Goal: Task Accomplishment & Management: Use online tool/utility

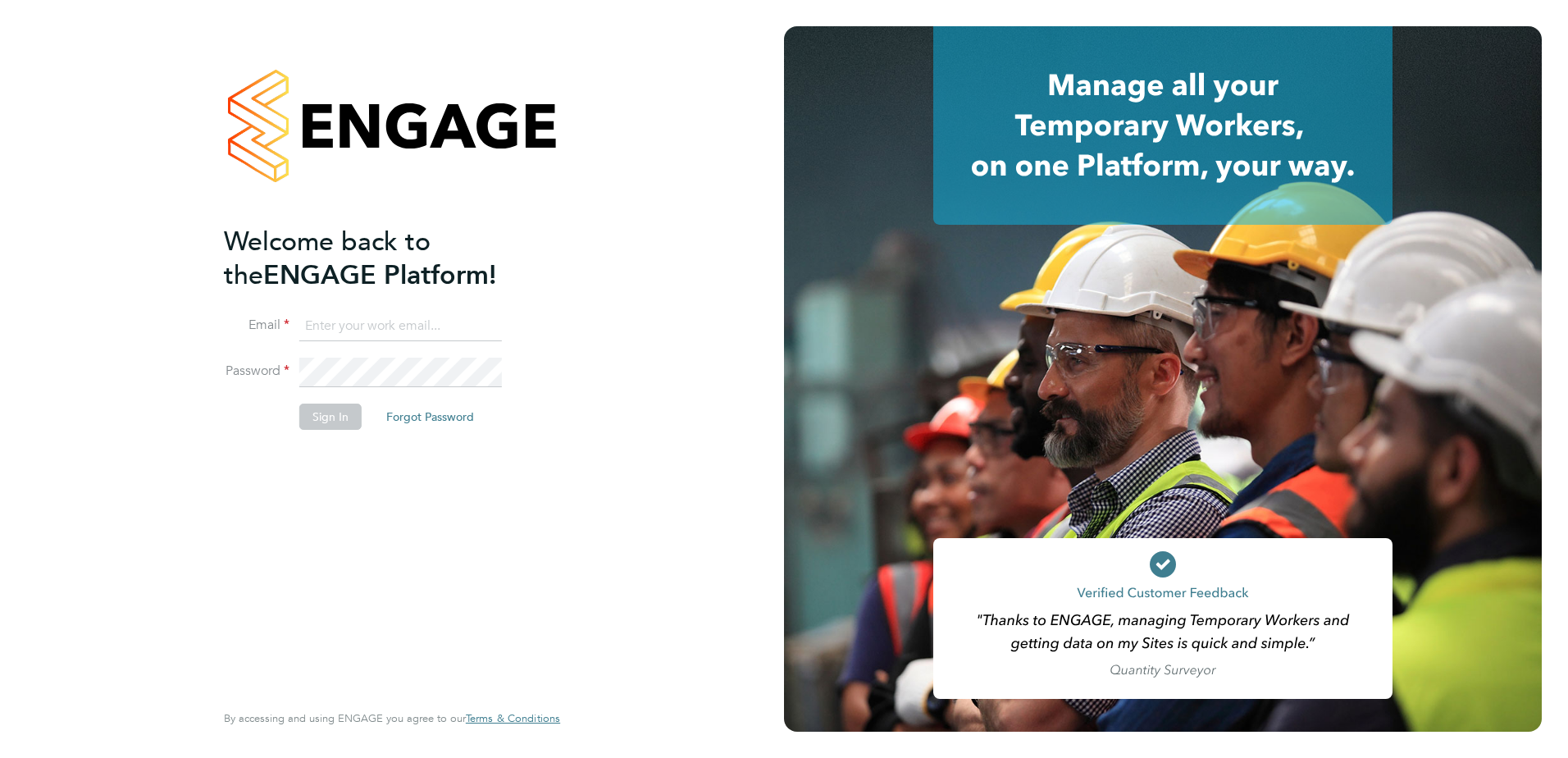
type input "paul.marcus@vistry.co.uk"
click at [313, 416] on button "Sign In" at bounding box center [330, 416] width 63 height 26
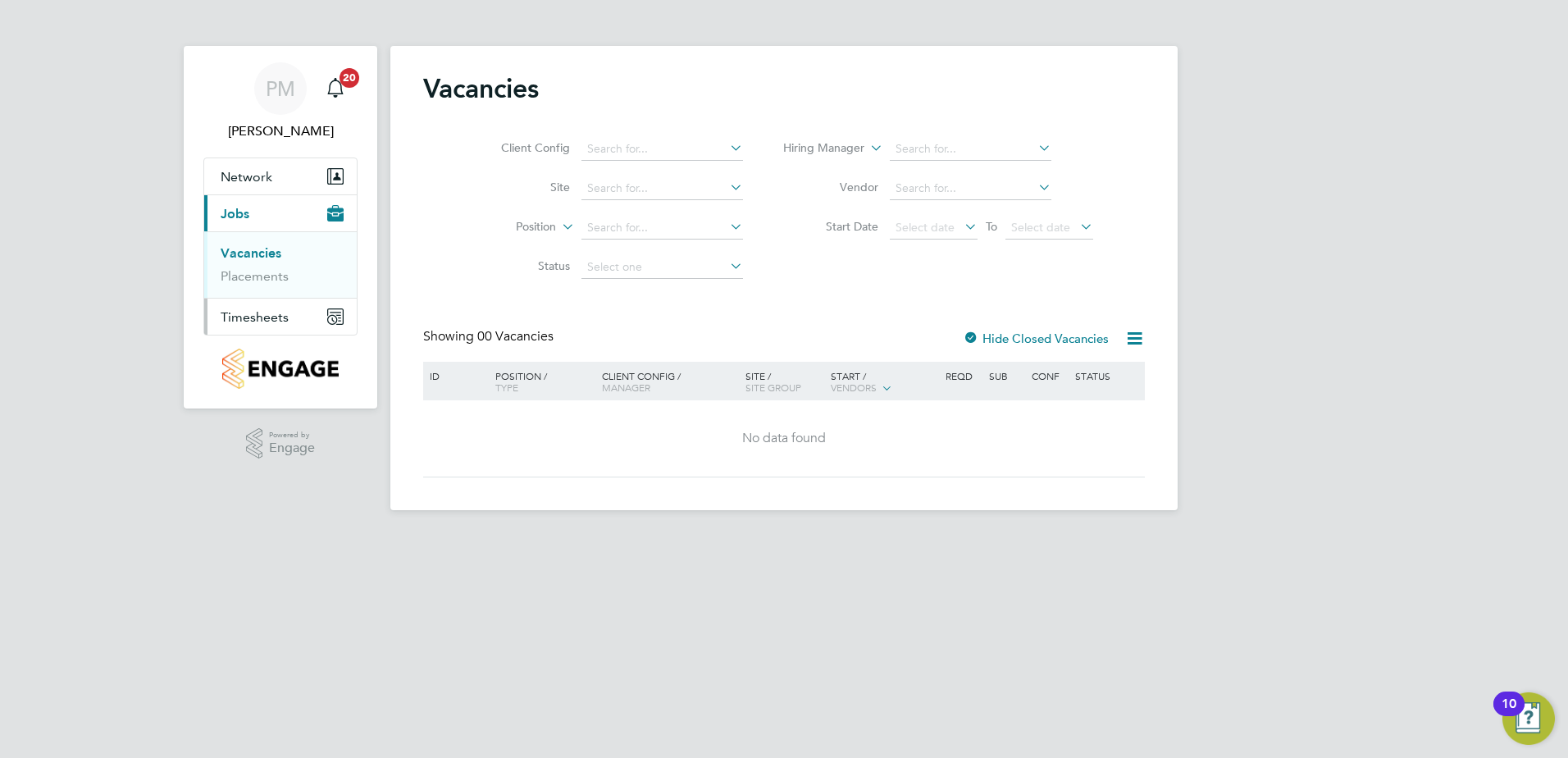
click at [257, 311] on span "Timesheets" at bounding box center [254, 317] width 68 height 15
click at [254, 285] on link "Timesheets" at bounding box center [254, 290] width 68 height 15
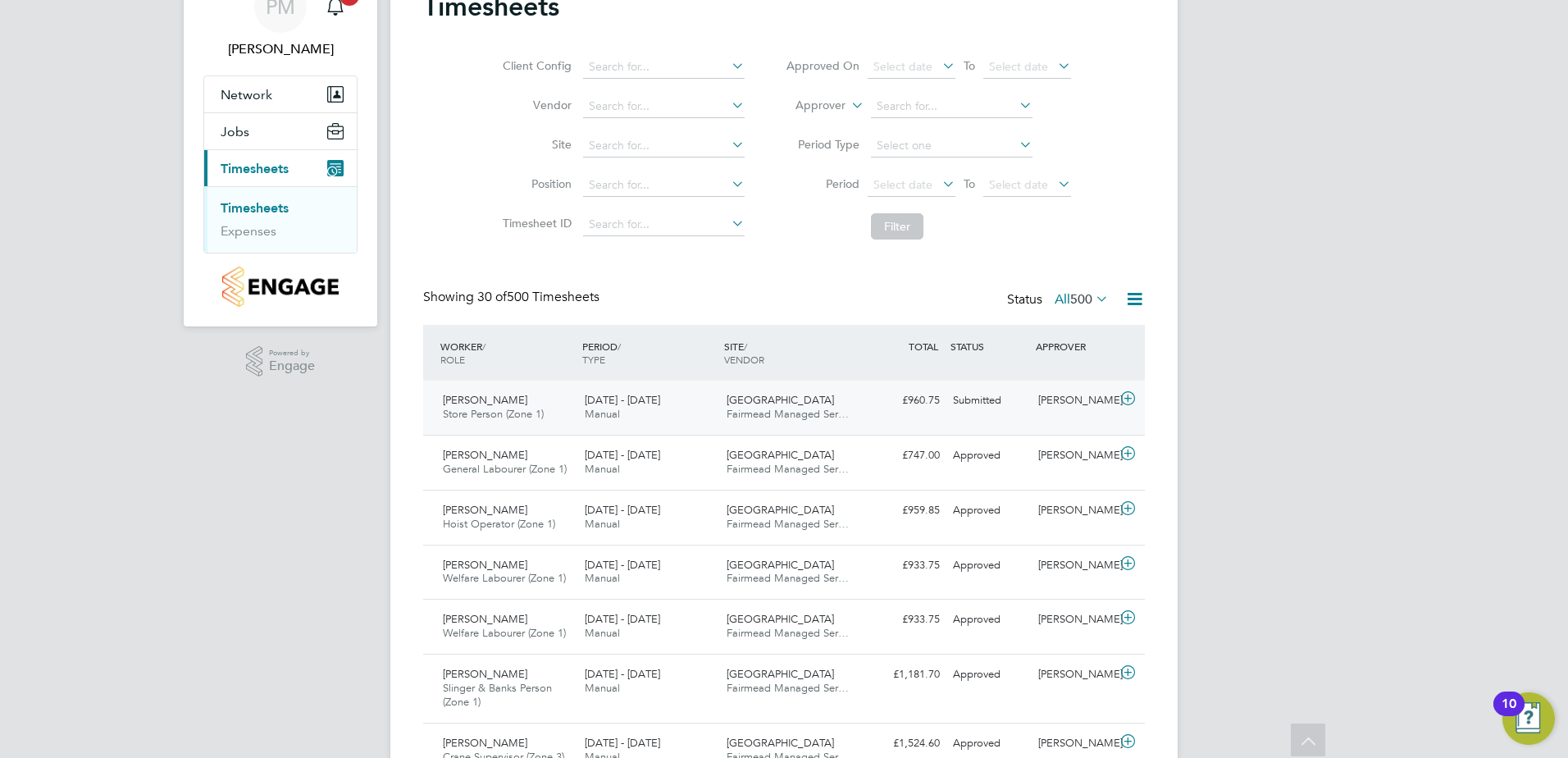
click at [464, 397] on span "[PERSON_NAME]" at bounding box center [485, 399] width 84 height 14
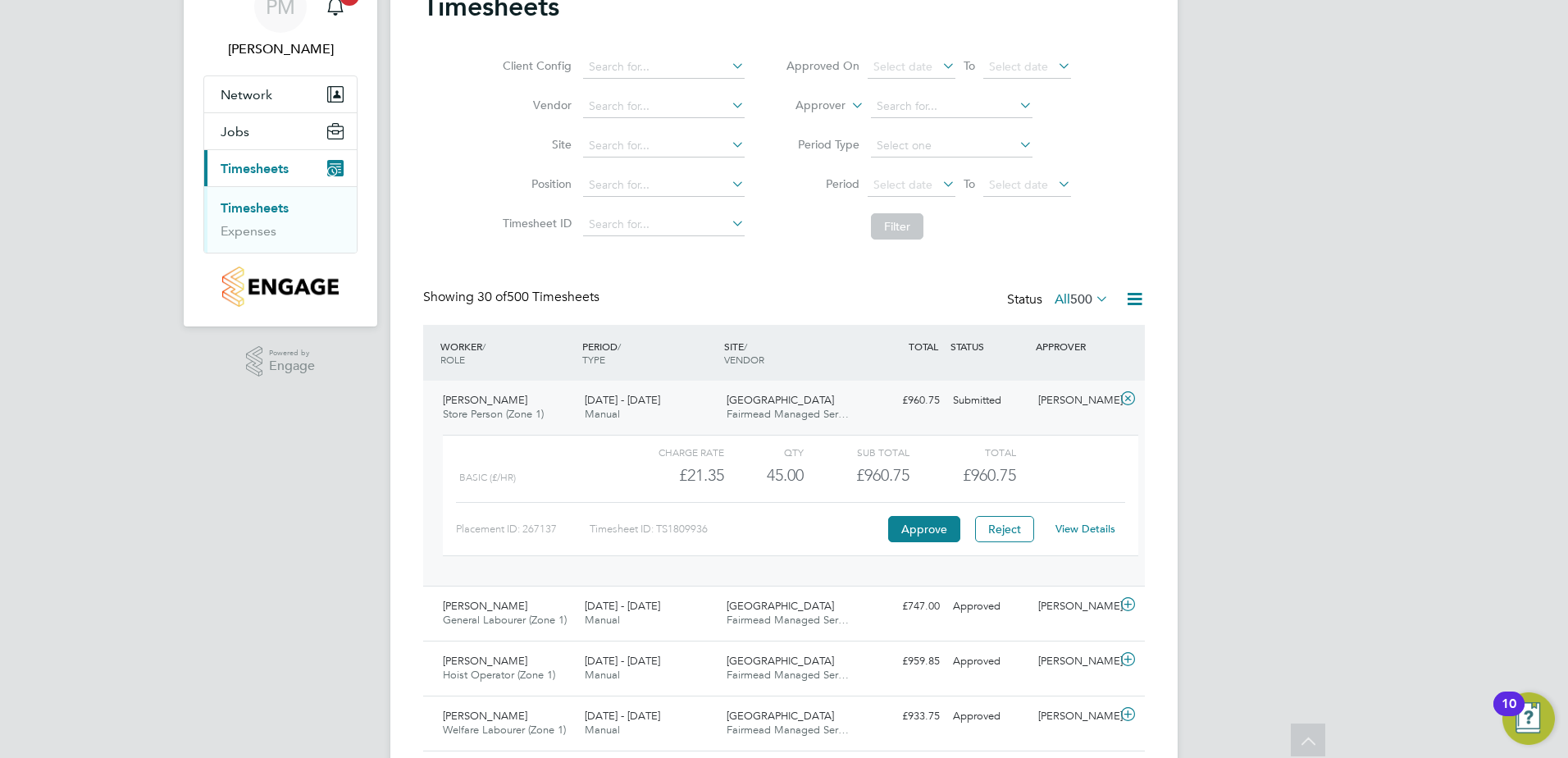
click at [1093, 530] on link "View Details" at bounding box center [1086, 528] width 60 height 14
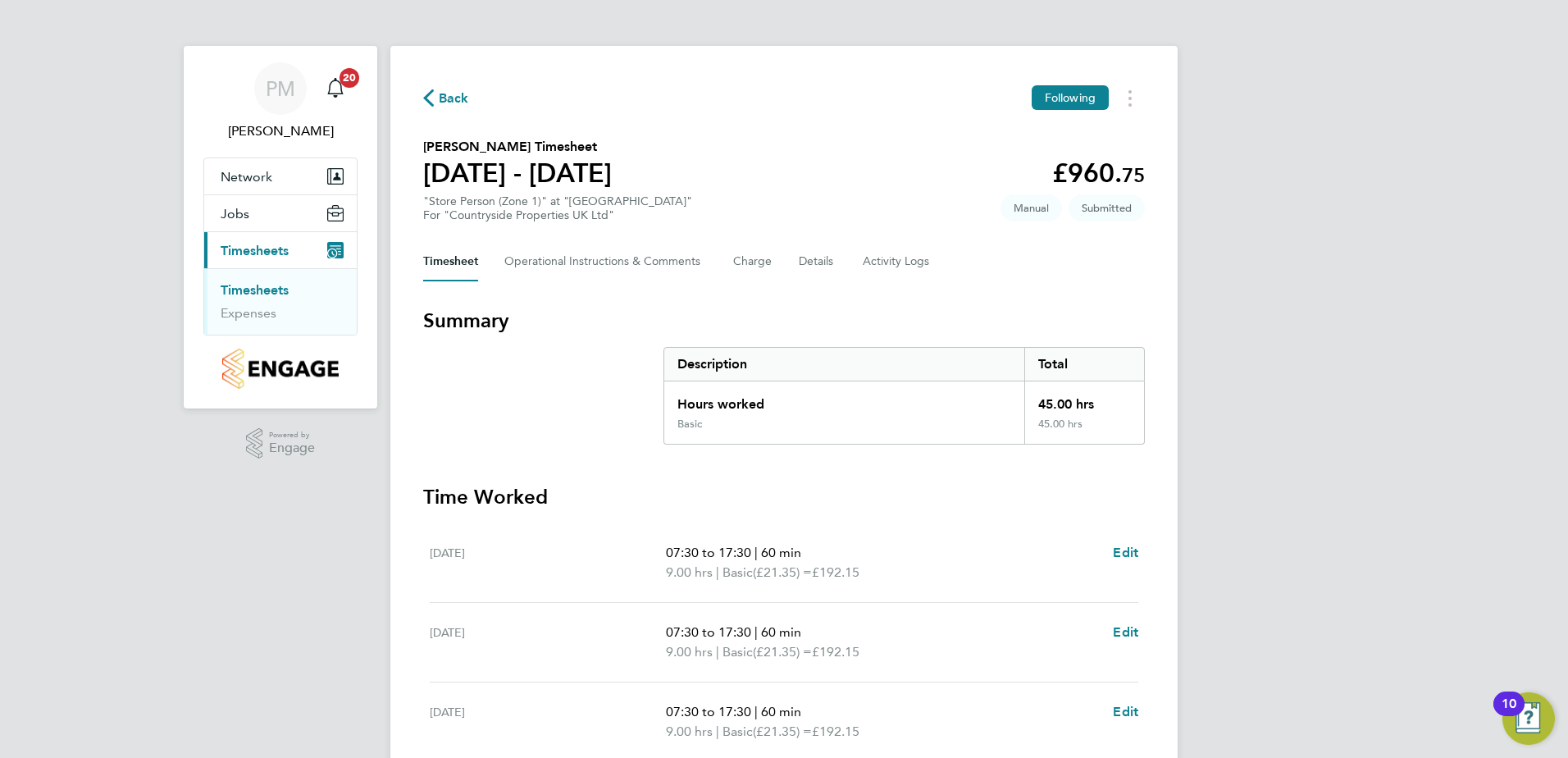
scroll to position [428, 0]
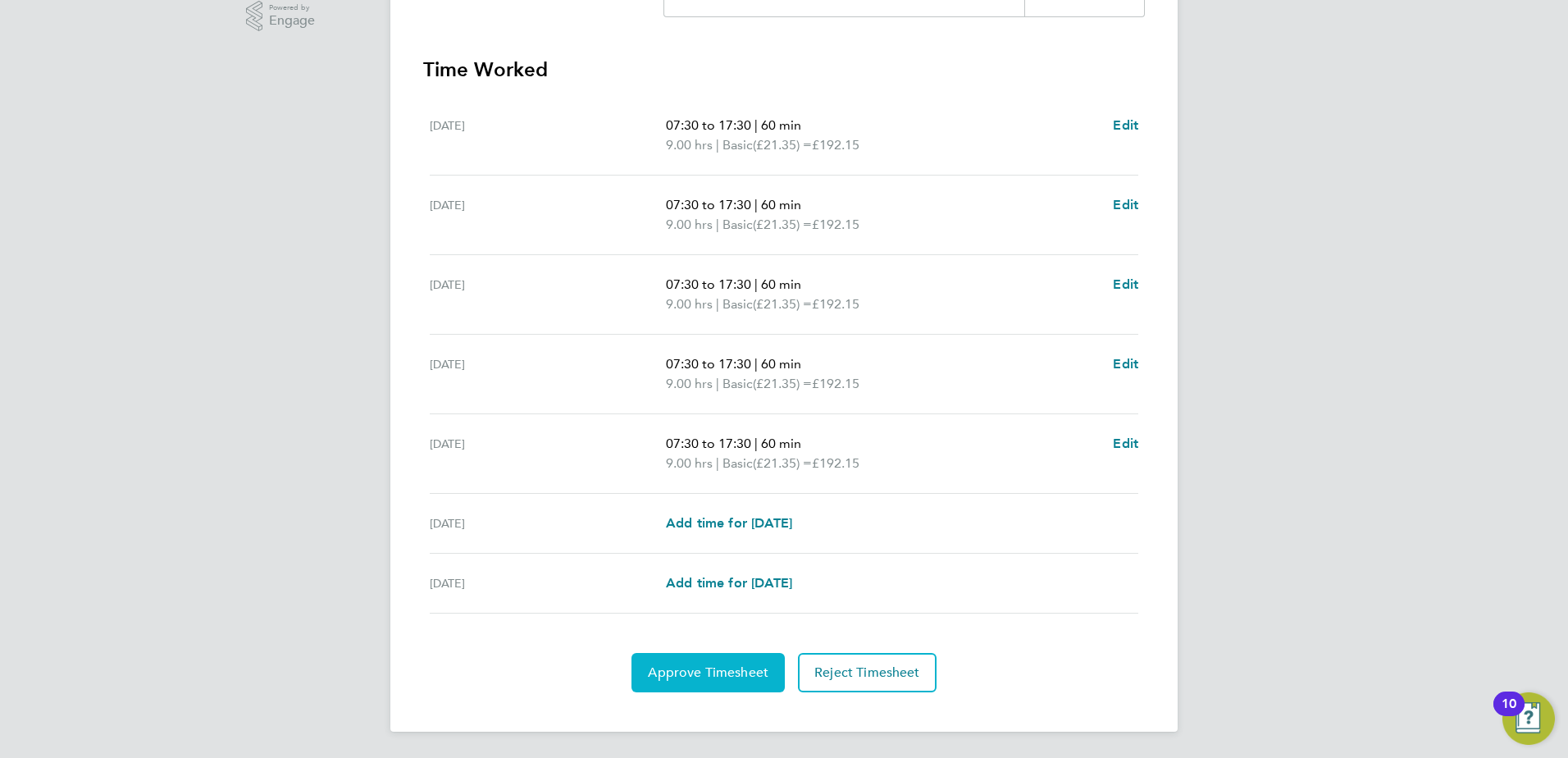
click at [715, 680] on span "Approve Timesheet" at bounding box center [708, 673] width 121 height 16
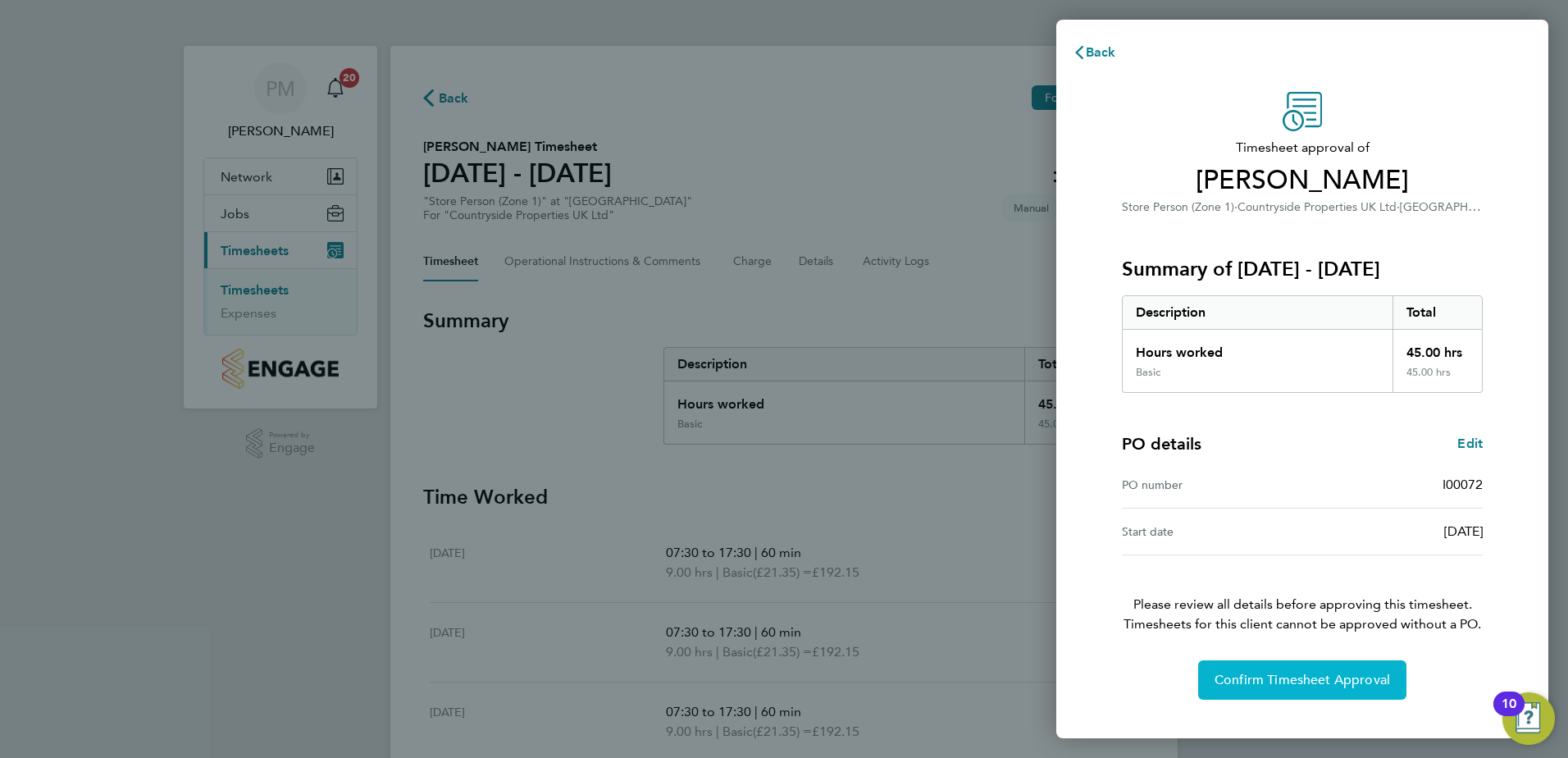
click at [1282, 673] on span "Confirm Timesheet Approval" at bounding box center [1302, 680] width 175 height 16
